Goal: Task Accomplishment & Management: Manage account settings

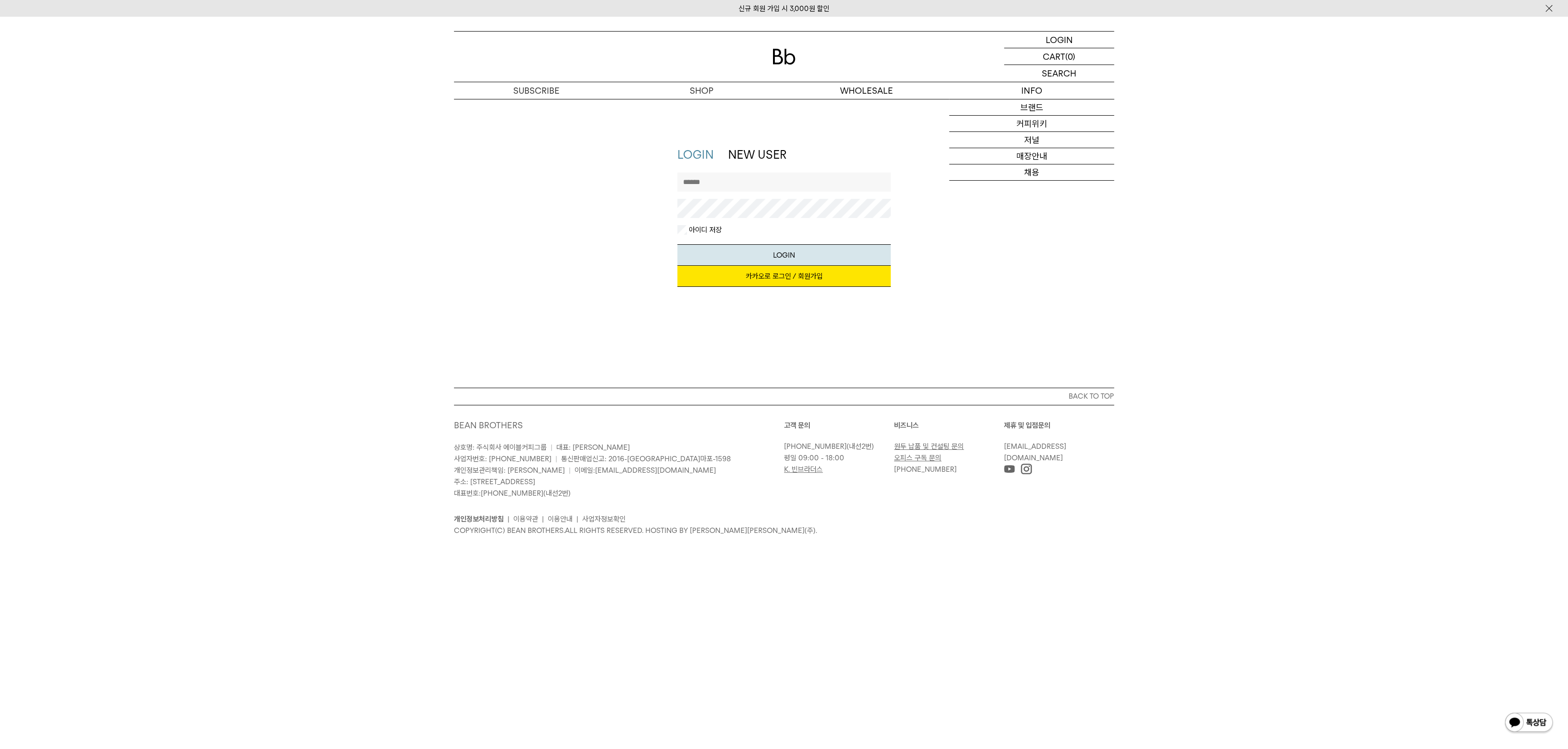
click at [808, 274] on link "카카오로 로그인 / 회원가입" at bounding box center [784, 277] width 214 height 21
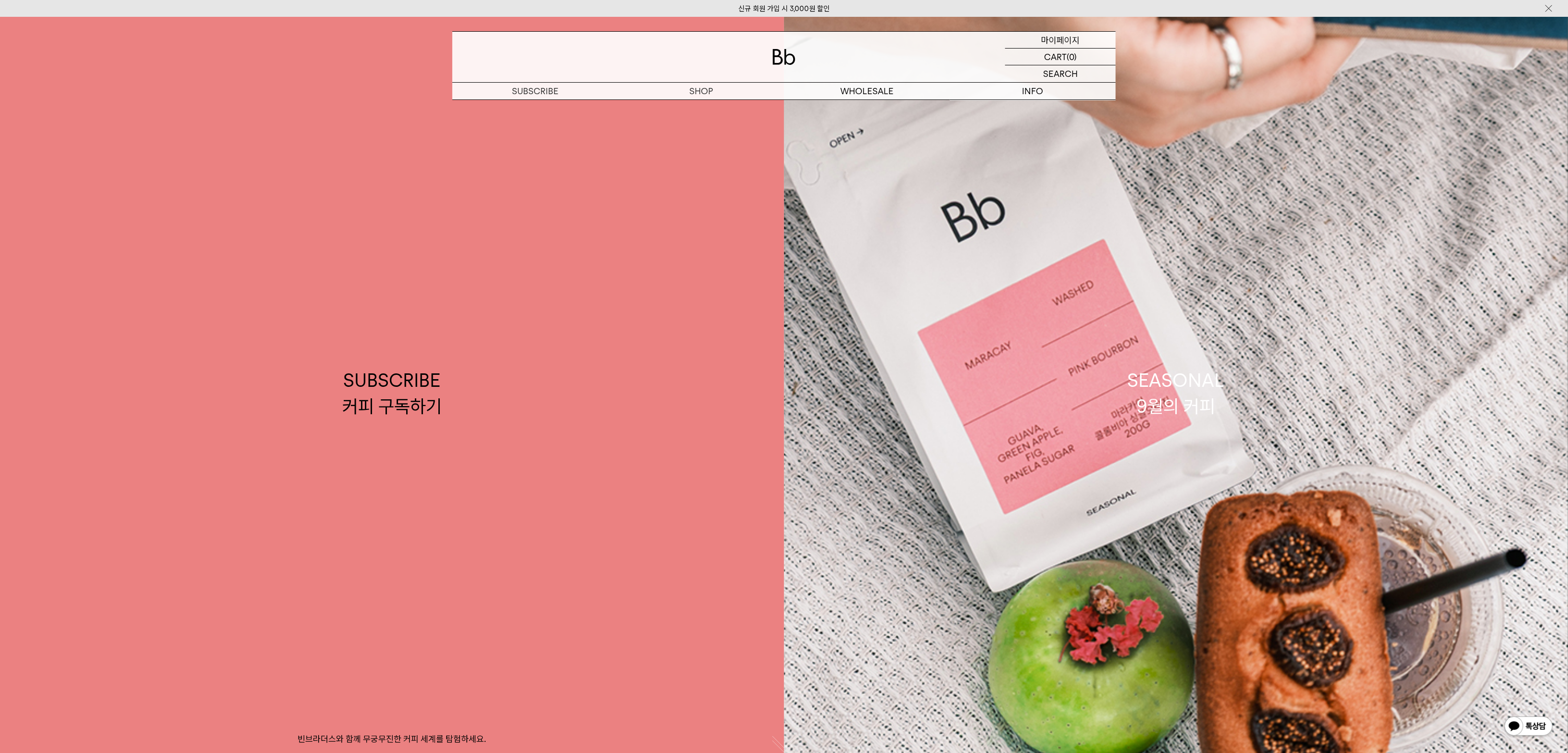
click at [1075, 37] on p "마이페이지" at bounding box center [1060, 39] width 38 height 17
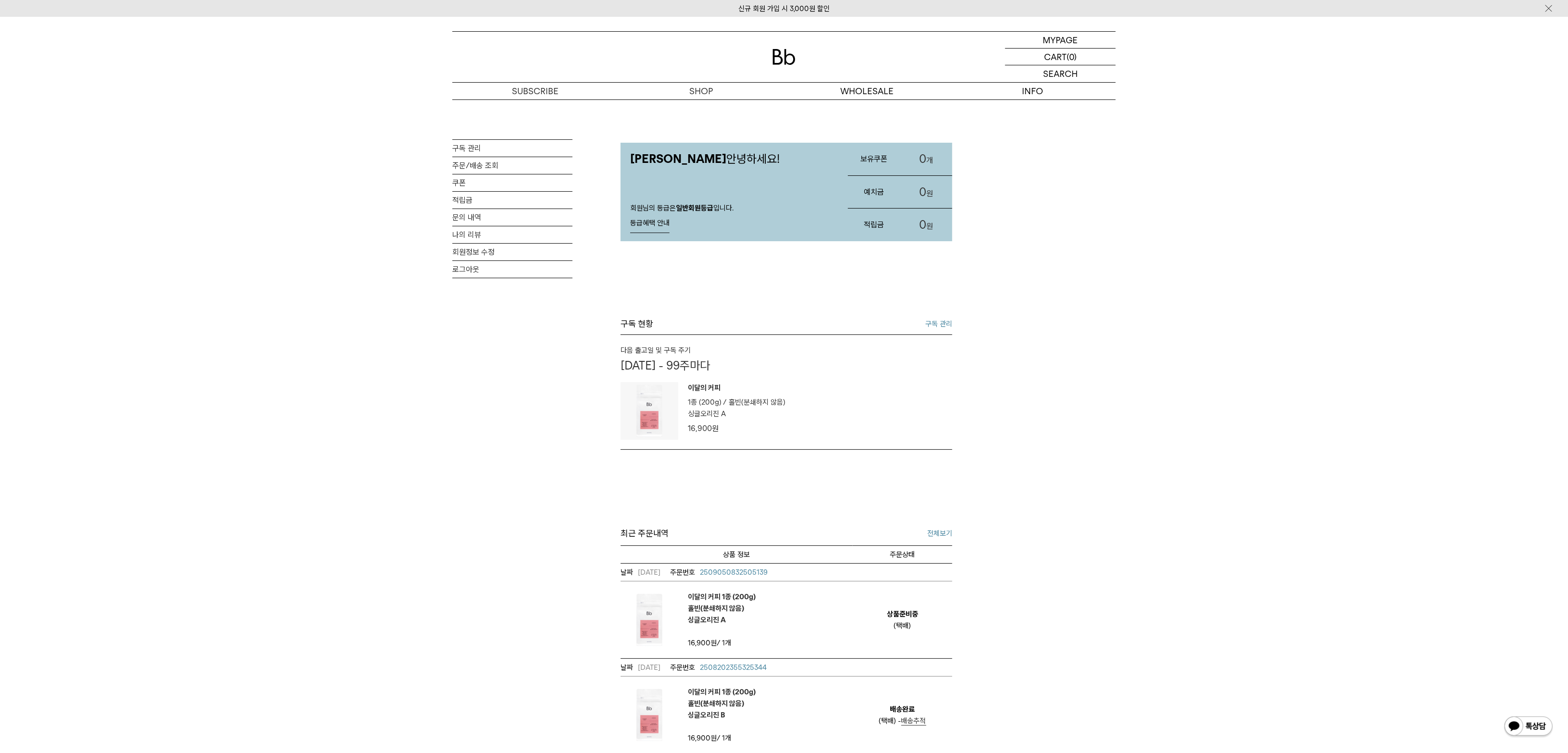
click at [414, 519] on div "MY PAGE 구독 관리 주문/배송 조회 쿠폰 적립금 문의 내역 나의 리뷰 회원정보 수정 로그아웃 오상영님 안녕하세요! 회원님의 등급은 일반회…" at bounding box center [784, 502] width 1568 height 806
click at [1223, 446] on div "MY PAGE 구독 관리 주문/배송 조회 쿠폰 적립금 문의 내역 나의 리뷰 회원정보 수정 로그아웃 [PERSON_NAME]님 안녕하세요! 회원…" at bounding box center [784, 502] width 1568 height 806
drag, startPoint x: 1270, startPoint y: 438, endPoint x: 1236, endPoint y: 438, distance: 34.0
click at [1264, 438] on div "MY PAGE 구독 관리 주문/배송 조회 쿠폰 적립금 문의 내역 나의 리뷰 회원정보 수정 로그아웃 [PERSON_NAME]님 안녕하세요! 회원…" at bounding box center [784, 502] width 1568 height 806
click at [723, 408] on p "싱글오리진 A" at bounding box center [706, 414] width 38 height 12
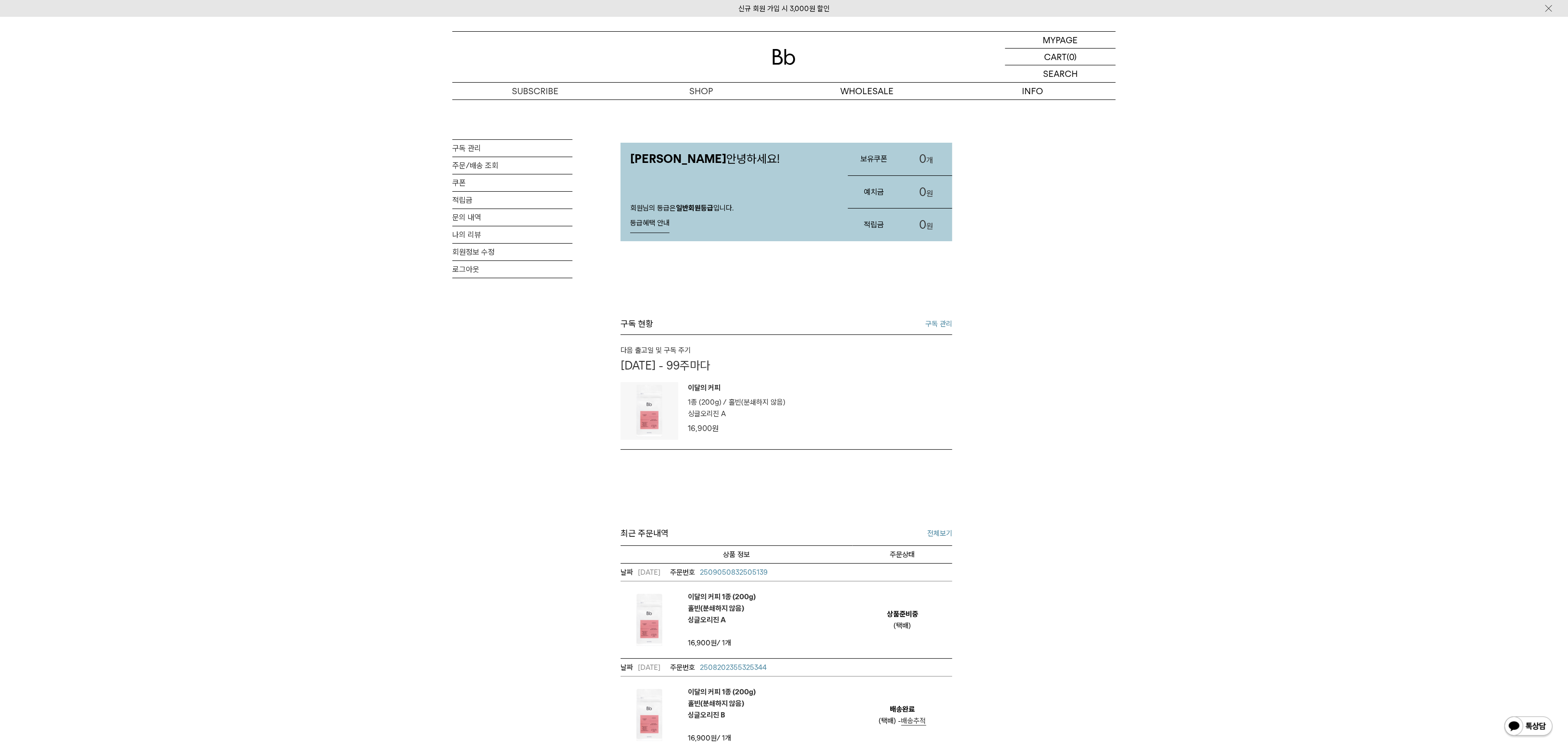
drag, startPoint x: 378, startPoint y: 484, endPoint x: 450, endPoint y: 469, distance: 73.5
click at [378, 484] on div "MY PAGE 구독 관리 주문/배송 조회 쿠폰 적립금 문의 내역 나의 리뷰 회원정보 수정 로그아웃 오상영님 안녕하세요! 회원님의 등급은 일반회…" at bounding box center [784, 502] width 1568 height 806
click at [1132, 440] on div "MY PAGE 구독 관리 주문/배송 조회 쿠폰 적립금 문의 내역 나의 리뷰 회원정보 수정 로그아웃 오상영님 안녕하세요! 회원님의 등급은 일반회…" at bounding box center [784, 502] width 1568 height 806
click at [1145, 431] on div "MY PAGE 구독 관리 주문/배송 조회 쿠폰 적립금 문의 내역 나의 리뷰 회원정보 수정 로그아웃 오상영님 안녕하세요! 회원님의 등급은 일반회…" at bounding box center [784, 502] width 1568 height 806
click at [945, 322] on link "구독 관리" at bounding box center [939, 324] width 27 height 12
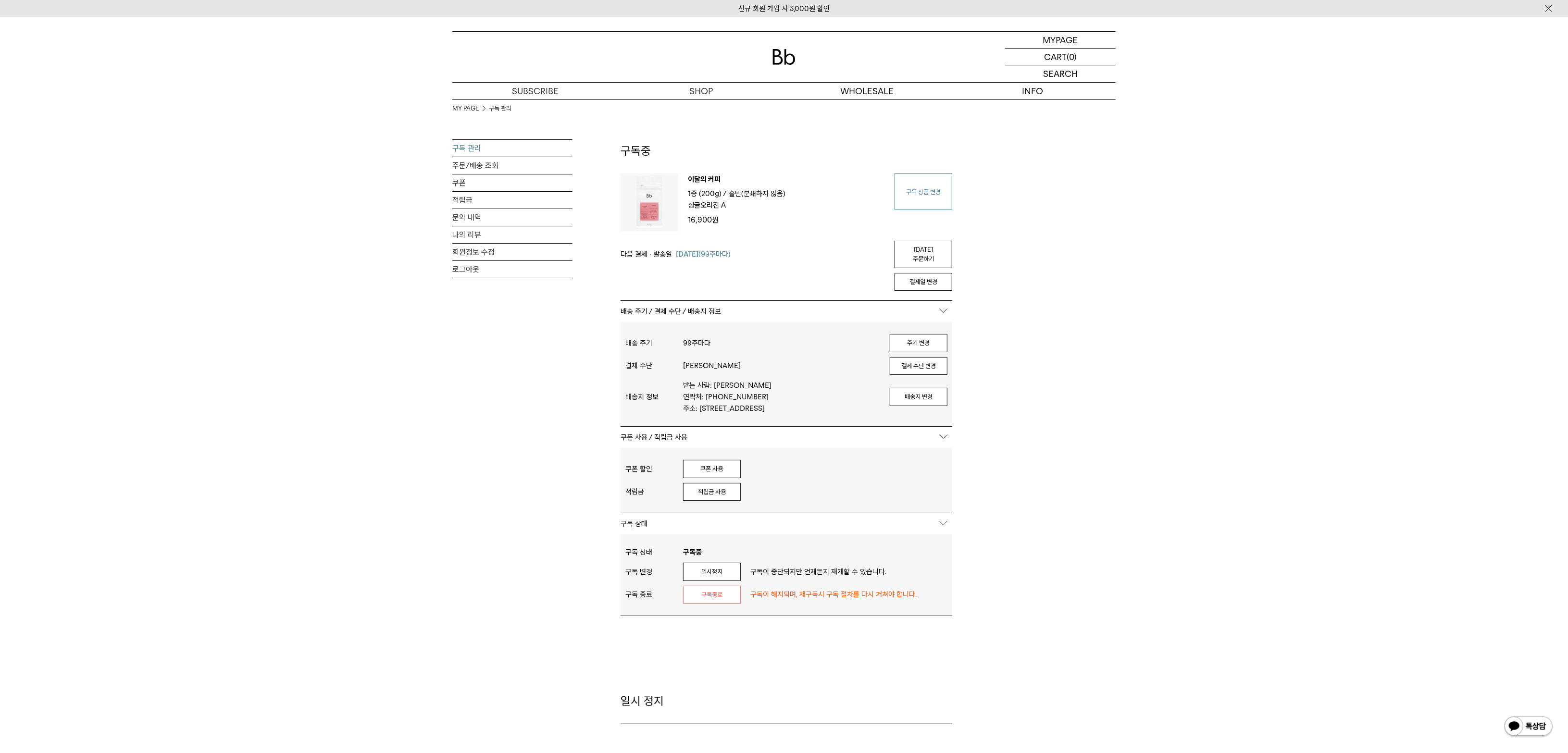
click at [922, 198] on link "구독 상품 변경" at bounding box center [923, 191] width 58 height 36
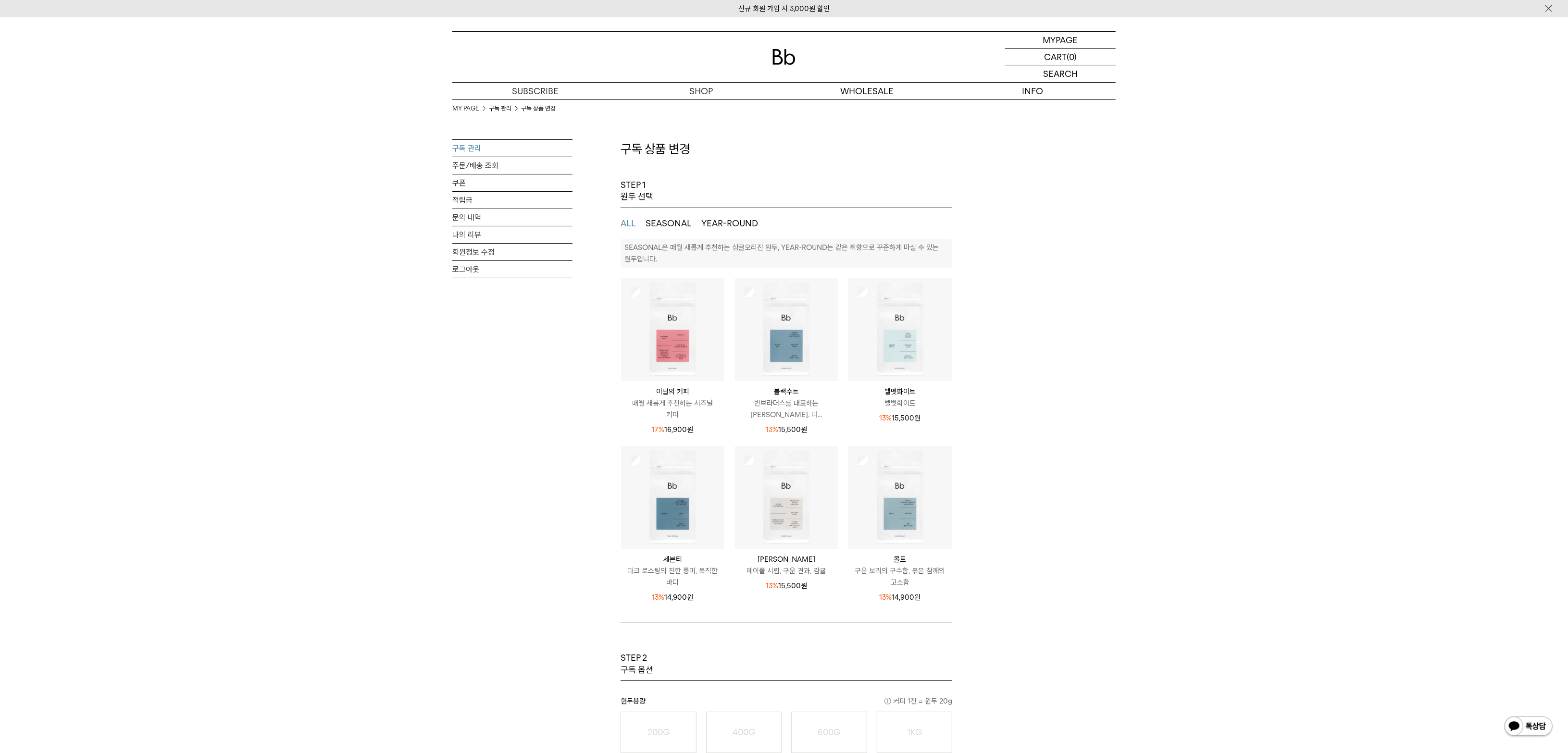
drag, startPoint x: 438, startPoint y: 491, endPoint x: 460, endPoint y: 481, distance: 24.2
click at [438, 491] on div "MY PAGE 구독 관리 구독 상품 변경 구독 관리 주문/배송 조회 쿠폰 적립금 문의 내역 나의 리뷰 회원정보 수정 로그아웃 구독 상품 변경 …" at bounding box center [784, 518] width 693 height 837
drag, startPoint x: 460, startPoint y: 481, endPoint x: 385, endPoint y: 526, distance: 87.5
click at [455, 486] on div "MY PAGE 구독 관리 구독 상품 변경 구독 관리 주문/배송 조회 쿠폰 적립금 문의 내역 나의 리뷰 회원정보 수정 로그아웃" at bounding box center [512, 518] width 120 height 837
click at [171, 753] on div "MY PAGE 구독 관리 구독 상품 변경 구독 관리 주문/배송 조회 쿠폰 적립금 문의 내역 나의 리뷰 회원정보 수정 로그아웃 구독 상품 변경 …" at bounding box center [784, 518] width 1568 height 837
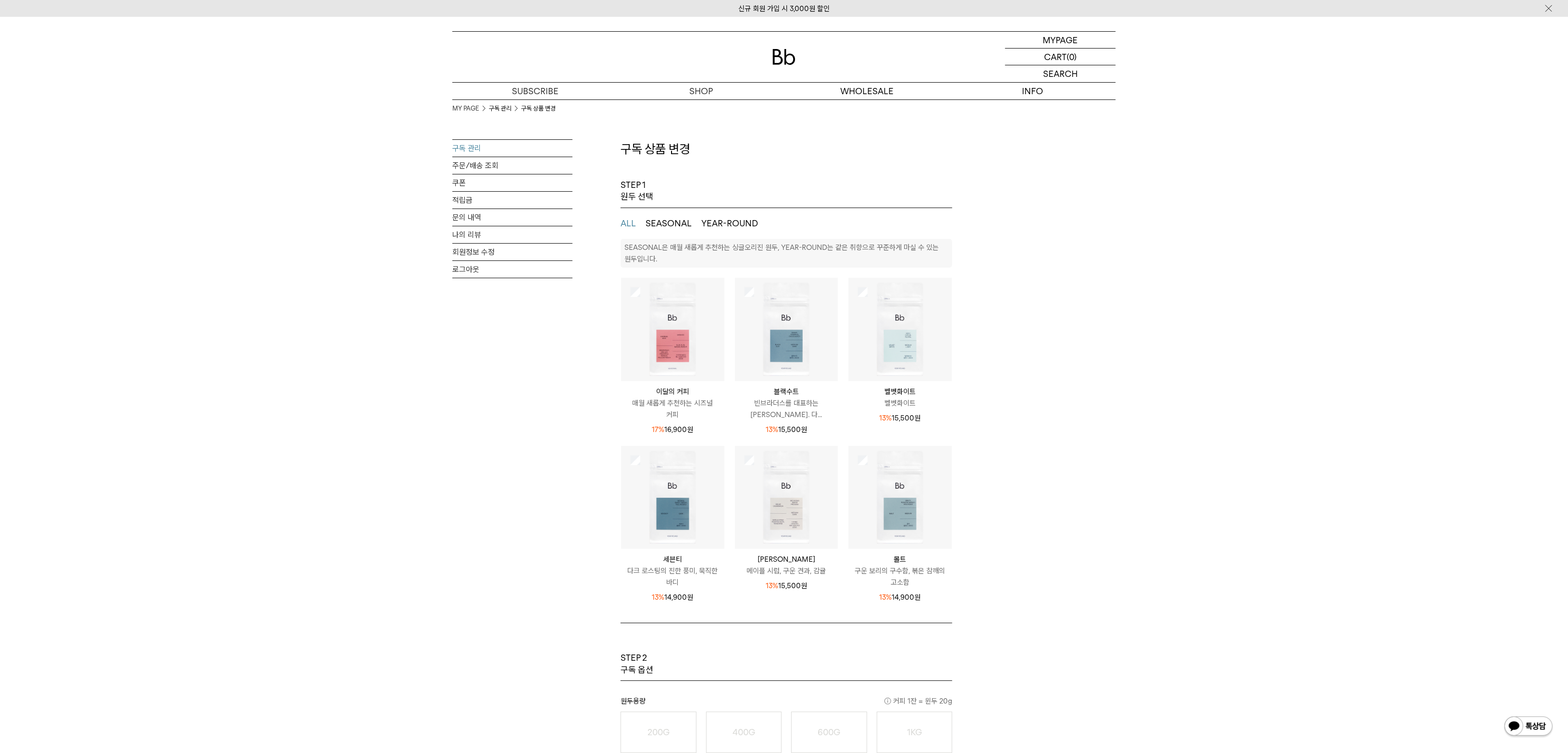
drag, startPoint x: 177, startPoint y: 199, endPoint x: 196, endPoint y: 199, distance: 19.0
click at [177, 201] on div "MY PAGE 구독 관리 구독 상품 변경 구독 관리 주문/배송 조회 쿠폰 적립금 문의 내역 나의 리뷰 회원정보 수정 로그아웃 구독 상품 변경 …" at bounding box center [784, 518] width 1568 height 837
click at [200, 197] on div "MY PAGE 구독 관리 구독 상품 변경 구독 관리 주문/배송 조회 쿠폰 적립금 문의 내역 나의 리뷰 회원정보 수정 로그아웃 구독 상품 변경 …" at bounding box center [784, 518] width 1568 height 837
drag, startPoint x: 251, startPoint y: 147, endPoint x: 256, endPoint y: 112, distance: 35.4
click at [252, 144] on div "MY PAGE 구독 관리 구독 상품 변경 구독 관리 주문/배송 조회 쿠폰 적립금 문의 내역 나의 리뷰 회원정보 수정 로그아웃 구독 상품 변경 …" at bounding box center [784, 518] width 1568 height 837
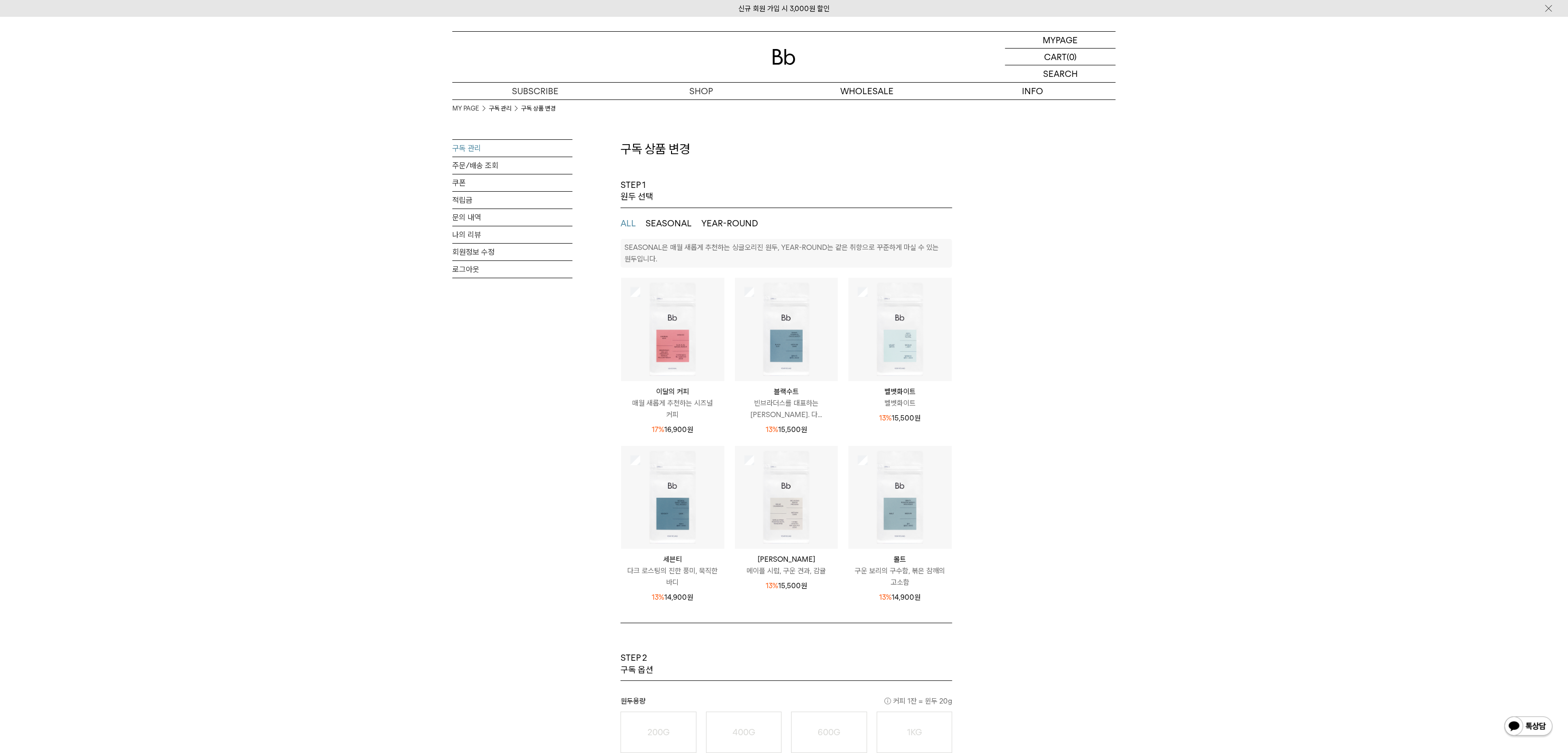
click at [161, 151] on div "MY PAGE 구독 관리 구독 상품 변경 구독 관리 주문/배송 조회 쿠폰 적립금 문의 내역 나의 리뷰 회원정보 수정 로그아웃 구독 상품 변경 …" at bounding box center [784, 518] width 1568 height 837
click at [316, 294] on div "MY PAGE 구독 관리 구독 상품 변경 구독 관리 주문/배송 조회 쿠폰 적립금 문의 내역 나의 리뷰 회원정보 수정 로그아웃 구독 상품 변경 …" at bounding box center [784, 518] width 1568 height 837
click at [263, 120] on div "MY PAGE 구독 관리 구독 상품 변경 구독 관리 주문/배송 조회 쿠폰 적립금 문의 내역 나의 리뷰 회원정보 수정 로그아웃 구독 상품 변경 …" at bounding box center [784, 518] width 1568 height 837
